Goal: Navigation & Orientation: Find specific page/section

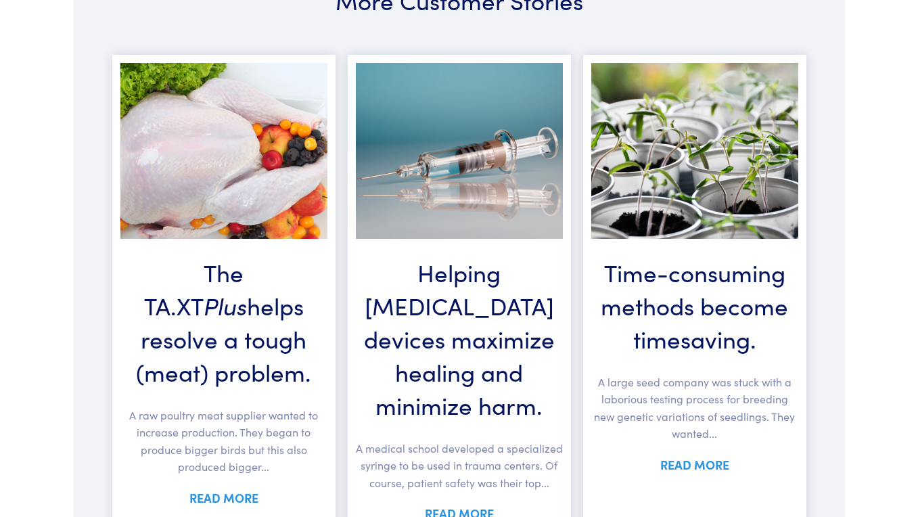
scroll to position [702, 0]
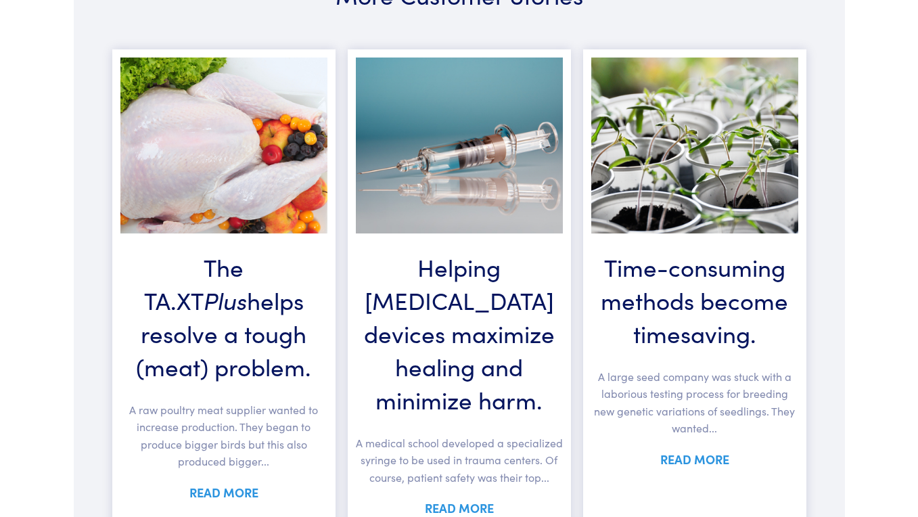
click at [223, 484] on link "READ MORE" at bounding box center [223, 492] width 69 height 17
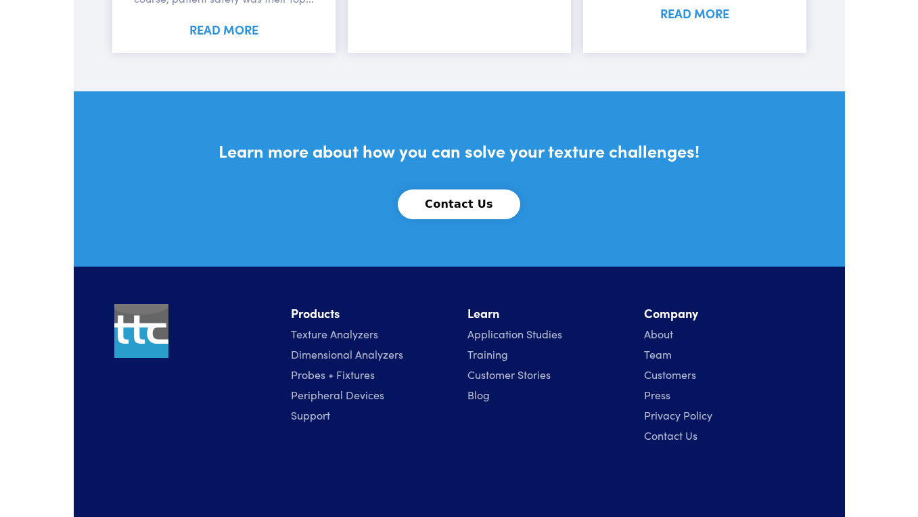
scroll to position [1275, 0]
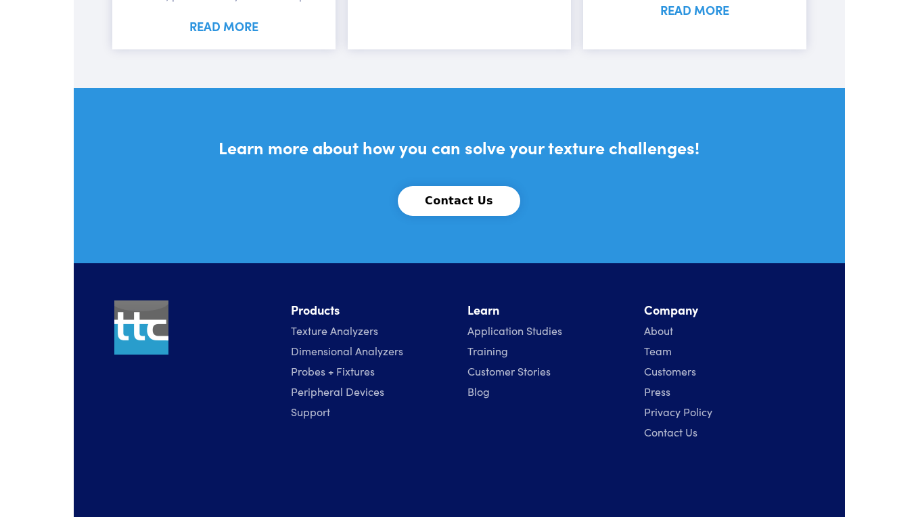
click at [347, 389] on link "Peripheral Devices" at bounding box center [337, 391] width 93 height 15
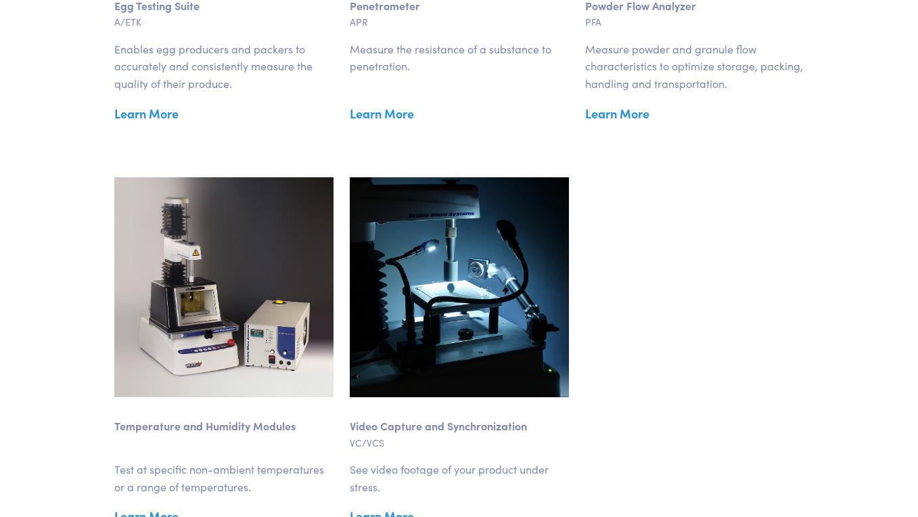
scroll to position [1671, 0]
